Goal: Task Accomplishment & Management: Use online tool/utility

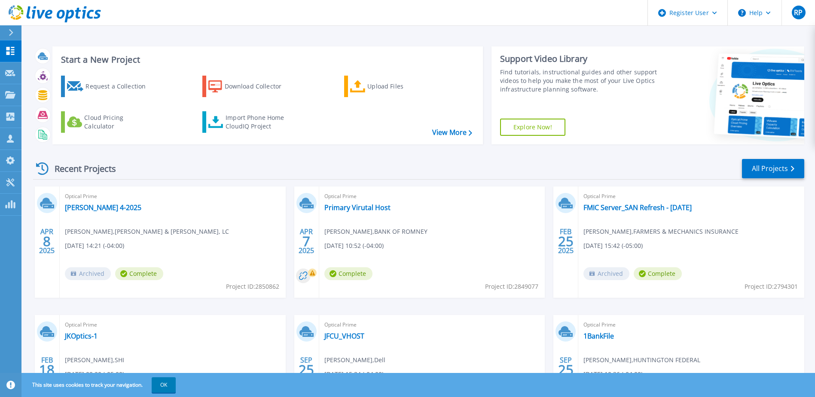
click at [11, 32] on icon at bounding box center [11, 32] width 5 height 7
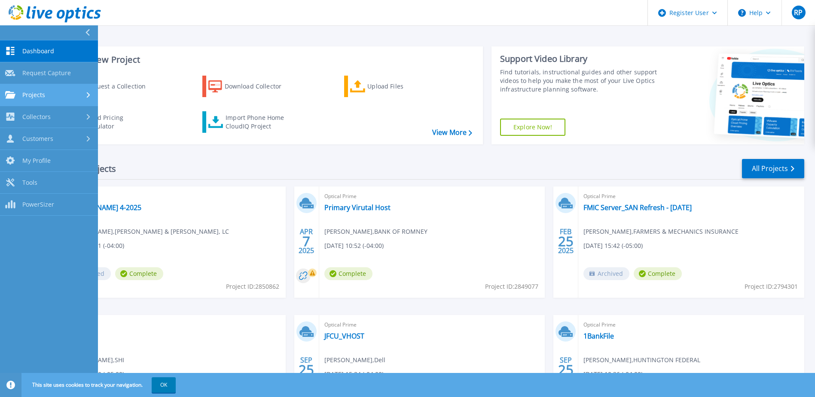
click at [45, 90] on link "Projects Projects" at bounding box center [49, 95] width 98 height 22
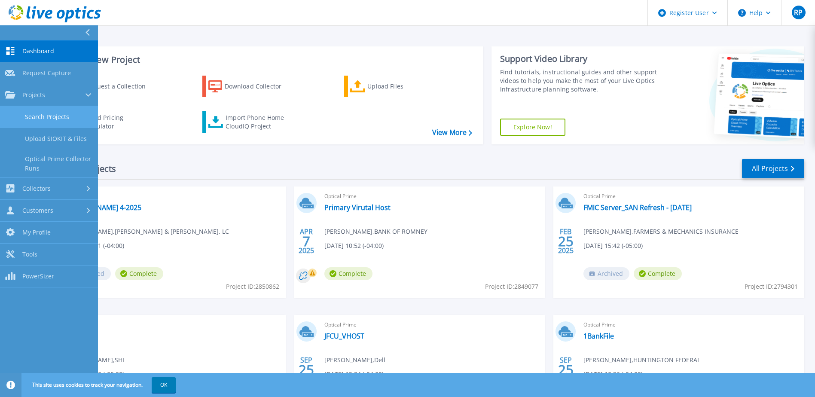
click at [40, 112] on link "Search Projects" at bounding box center [49, 117] width 98 height 22
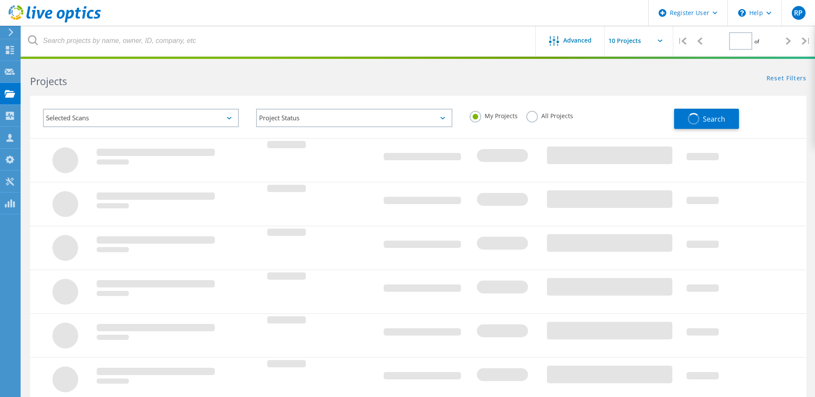
type input "1"
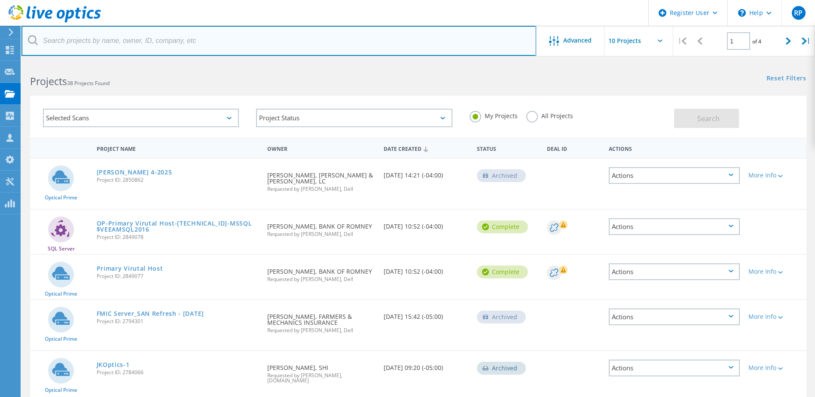
click at [304, 39] on input "text" at bounding box center [278, 41] width 514 height 30
type input "Data Dimensions"
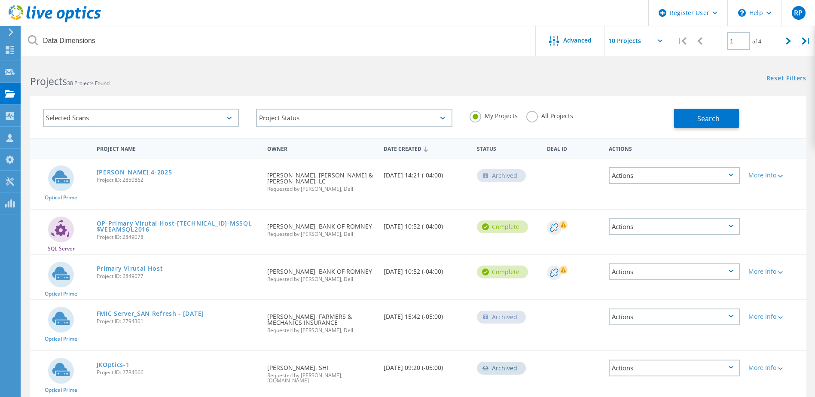
click at [530, 114] on label "All Projects" at bounding box center [549, 115] width 47 height 8
click at [0, 0] on input "All Projects" at bounding box center [0, 0] width 0 height 0
click at [722, 119] on button "Search" at bounding box center [706, 118] width 65 height 19
